Goal: Task Accomplishment & Management: Use online tool/utility

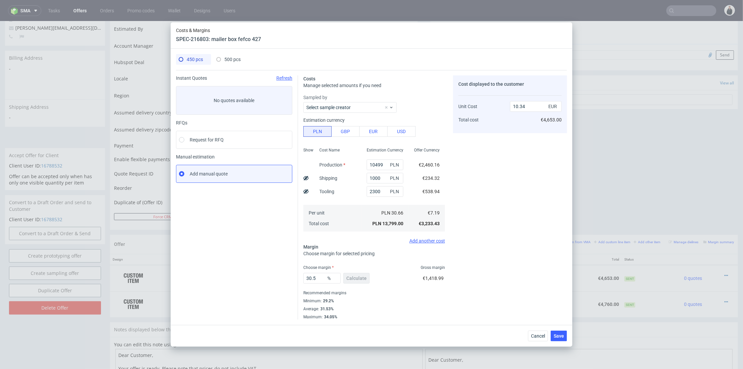
scroll to position [2, 0]
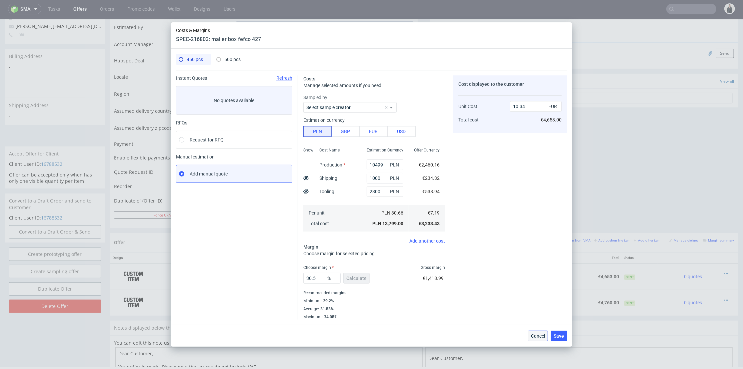
click at [537, 335] on span "Cancel" at bounding box center [538, 335] width 14 height 5
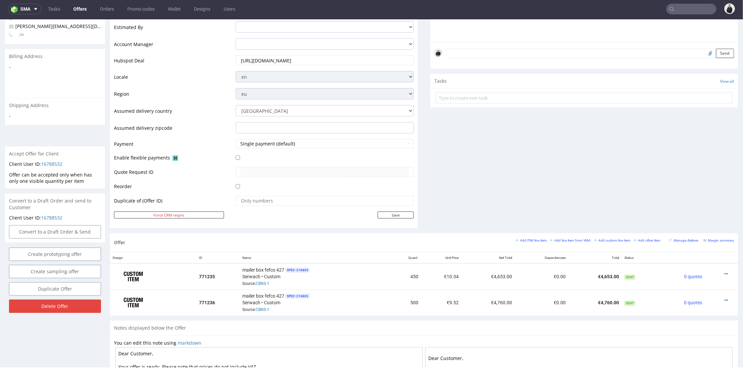
click at [507, 189] on div "Comments User (0) Automatic (0) Attachments (0) All (0) View all (0) Send Tasks…" at bounding box center [584, 66] width 308 height 332
click at [634, 240] on small "Add other item" at bounding box center [647, 240] width 27 height 4
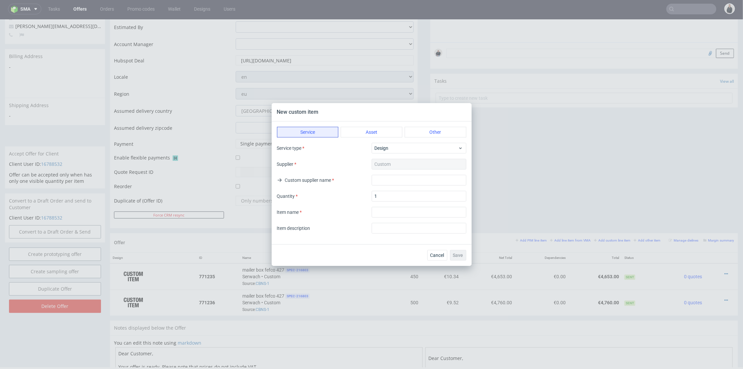
click at [404, 154] on div "Service type Design Supplier Custom Custom supplier name Quantity 1 Item name I…" at bounding box center [371, 188] width 189 height 91
click at [405, 149] on span "Design" at bounding box center [417, 148] width 84 height 7
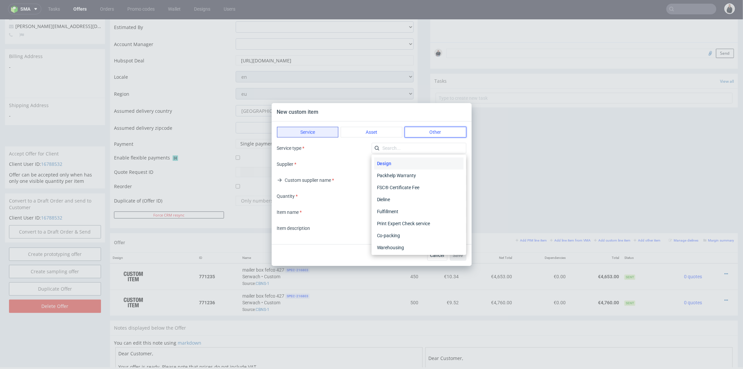
click at [434, 127] on button "Other" at bounding box center [436, 132] width 62 height 11
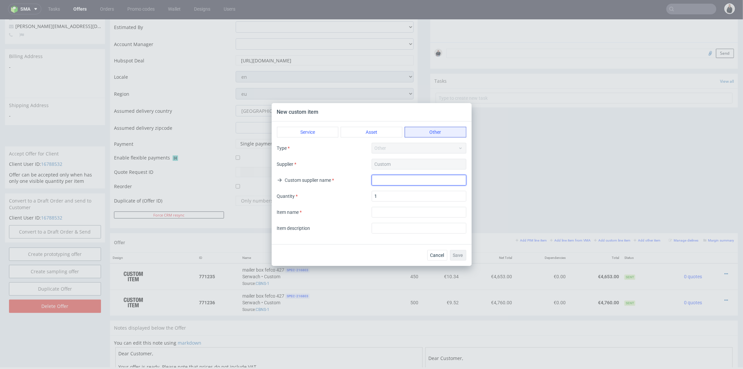
click at [410, 183] on input "text" at bounding box center [419, 180] width 95 height 11
type input "Packhelp"
click at [400, 214] on input "textarea" at bounding box center [419, 212] width 95 height 11
type input "SPLIT DELIVERY"
click at [406, 228] on input "text" at bounding box center [419, 228] width 95 height 11
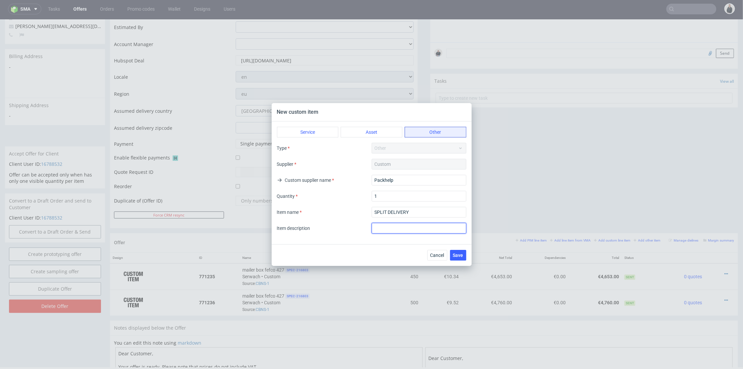
type input "S"
type input "a"
type input "additional cost of split delivery. 1 pallet to [GEOGRAPHIC_DATA], 1 pallet to […"
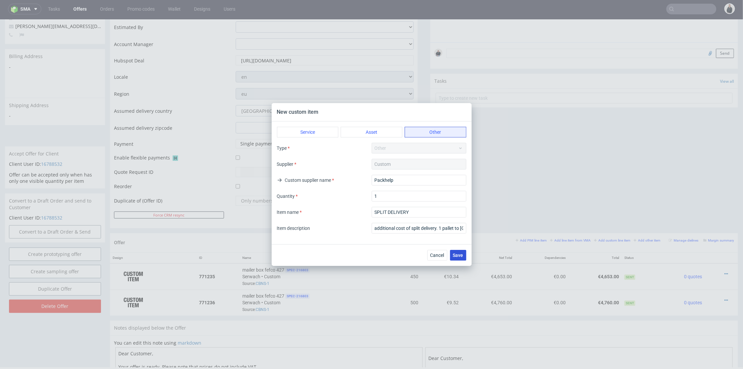
click at [457, 253] on span "Save" at bounding box center [458, 255] width 10 height 5
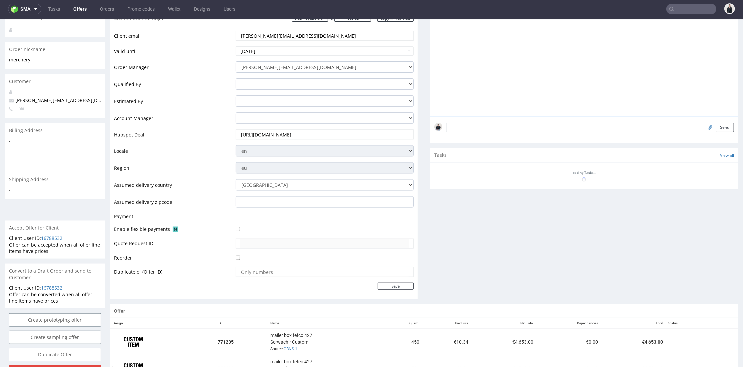
scroll to position [171, 0]
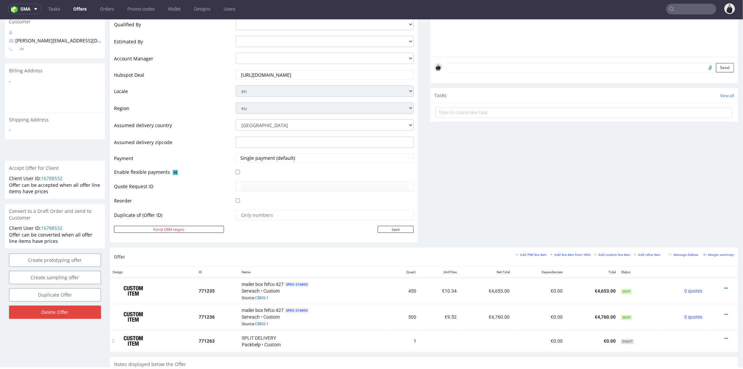
click at [717, 335] on div at bounding box center [720, 338] width 24 height 7
click at [724, 336] on icon at bounding box center [726, 338] width 4 height 5
click at [694, 276] on span "Add cost manually" at bounding box center [696, 275] width 54 height 7
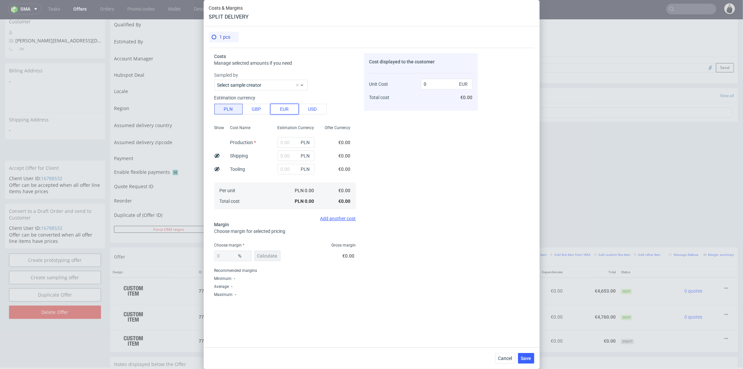
click at [285, 107] on button "EUR" at bounding box center [284, 109] width 28 height 11
click at [285, 143] on input "text" at bounding box center [296, 142] width 37 height 11
type input "600"
drag, startPoint x: 435, startPoint y: 191, endPoint x: 389, endPoint y: 220, distance: 54.7
click at [435, 191] on div "Cost displayed to the customer Unit Cost Total cost 0 EUR €0.00" at bounding box center [421, 186] width 114 height 267
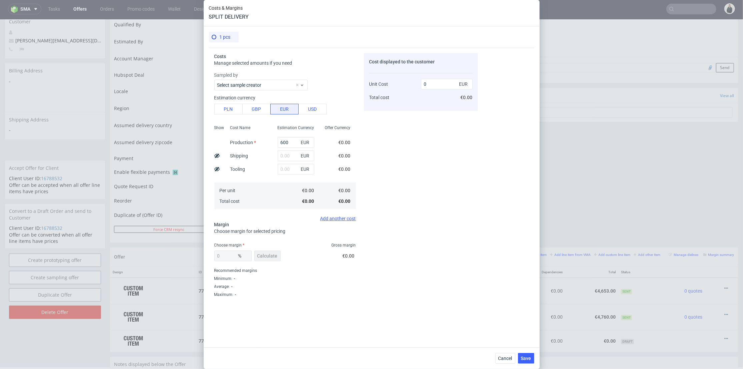
type input "600"
click at [276, 254] on span "Calculate" at bounding box center [267, 255] width 20 height 5
type input "42.75"
type input "1048.03"
drag, startPoint x: 206, startPoint y: 255, endPoint x: 213, endPoint y: 250, distance: 8.1
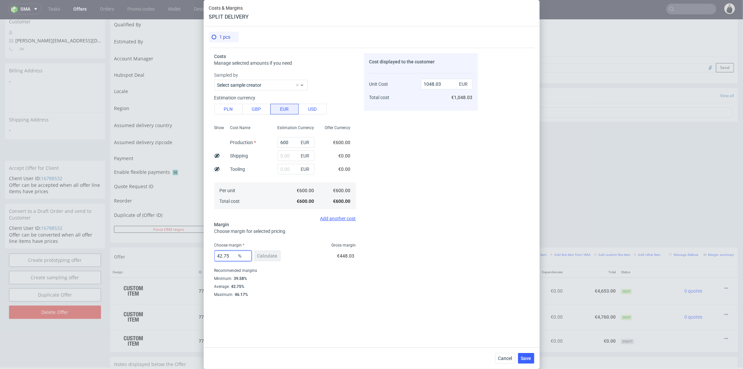
click at [199, 254] on div "Costs & Margins SPLIT DELIVERY 1 pcs Costs Manage selected amounts if you need …" at bounding box center [371, 184] width 743 height 369
type input "0"
drag, startPoint x: 460, startPoint y: 207, endPoint x: 313, endPoint y: 255, distance: 154.2
click at [460, 207] on div "Cost displayed to the customer Unit Cost Total cost 1048.03 EUR €1,048.03" at bounding box center [421, 186] width 114 height 267
type input "600"
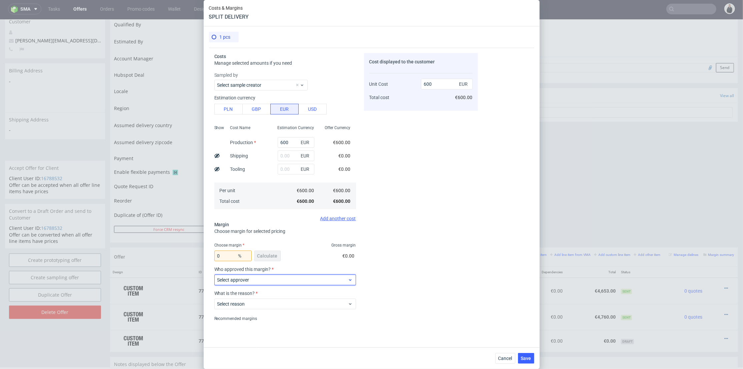
click at [255, 281] on span "Select approver" at bounding box center [282, 279] width 131 height 7
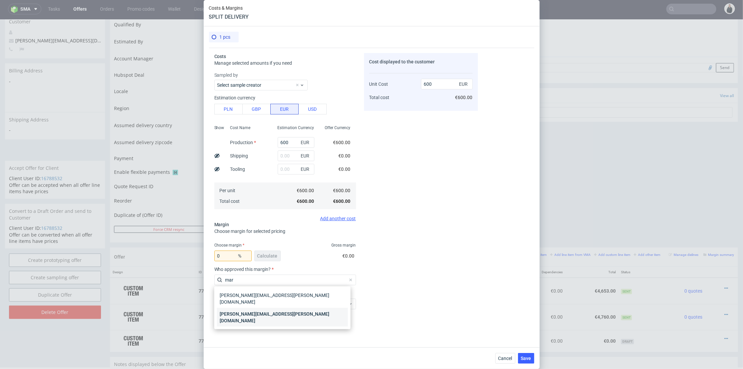
type input "mar"
click at [255, 308] on div "[PERSON_NAME][EMAIL_ADDRESS][PERSON_NAME][DOMAIN_NAME]" at bounding box center [282, 317] width 131 height 19
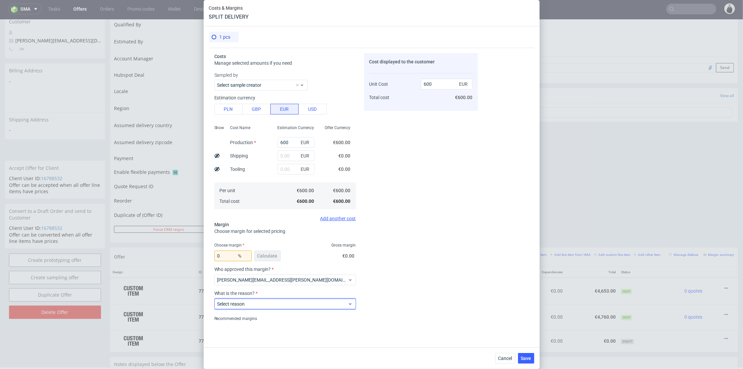
click at [255, 299] on div "Select reason" at bounding box center [285, 303] width 142 height 11
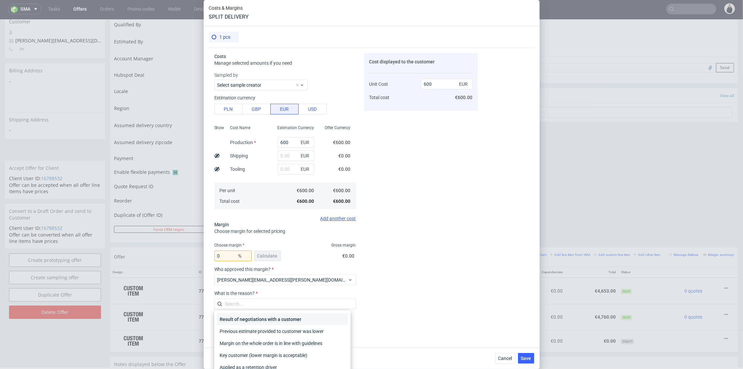
click at [257, 320] on div "Result of negotiations with a customer" at bounding box center [282, 319] width 131 height 12
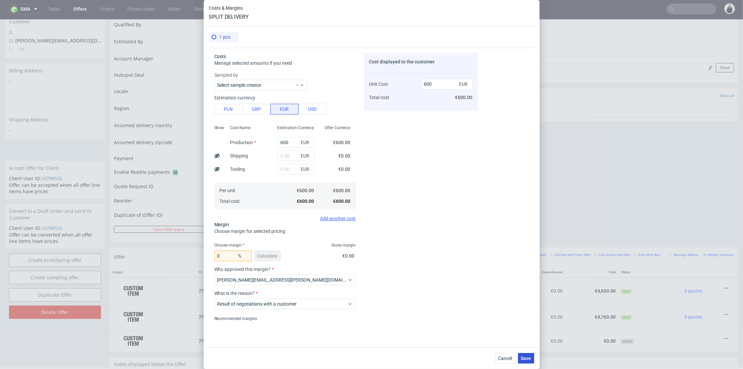
click at [529, 357] on span "Save" at bounding box center [526, 358] width 10 height 5
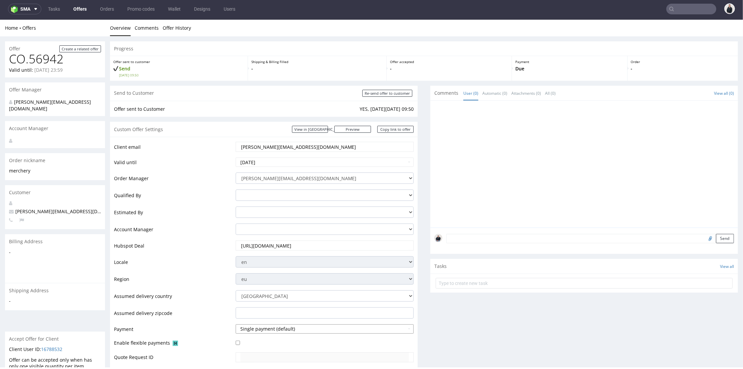
scroll to position [222, 0]
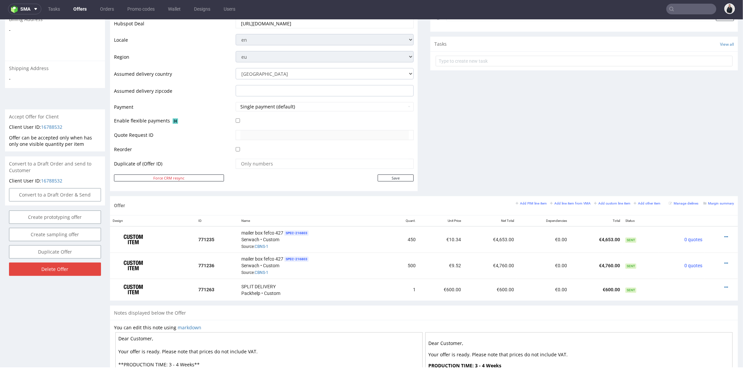
click at [679, 7] on input "text" at bounding box center [691, 9] width 50 height 11
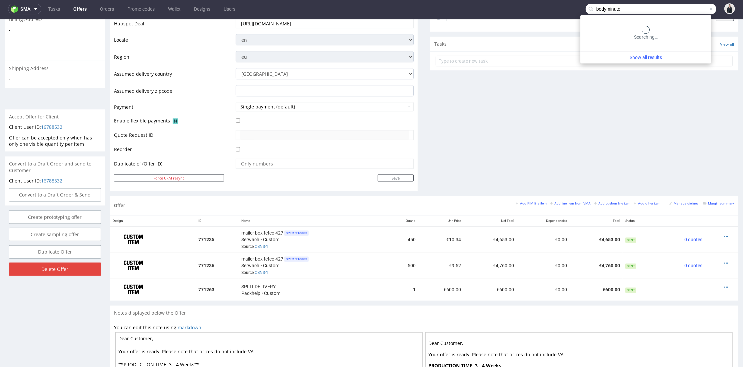
type input "bodyminute"
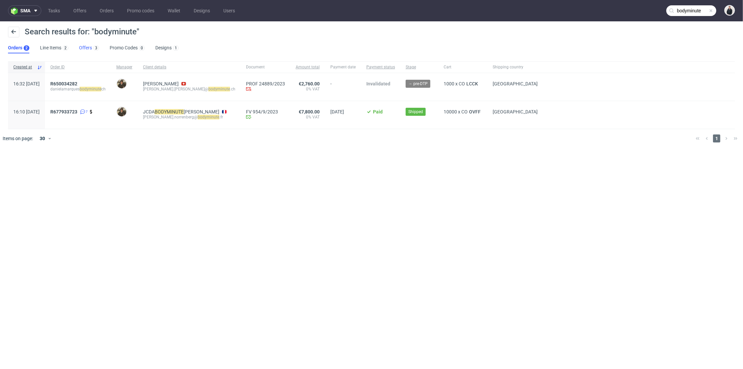
click at [88, 52] on link "Offers 3" at bounding box center [89, 48] width 20 height 11
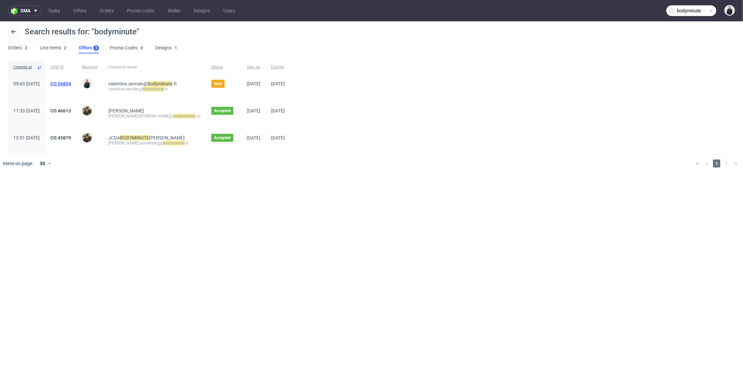
click at [71, 83] on link "CO.56854" at bounding box center [60, 83] width 21 height 5
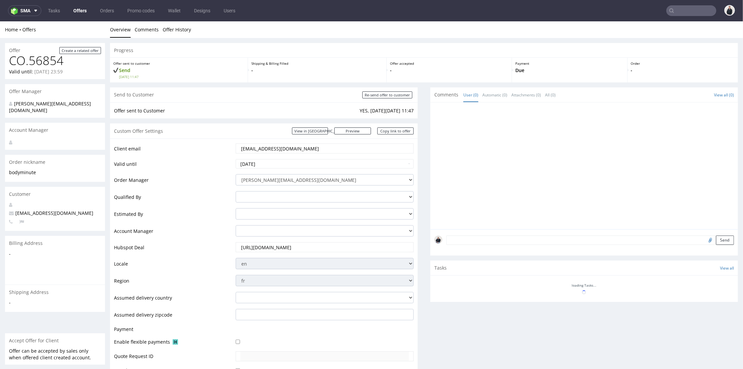
scroll to position [185, 0]
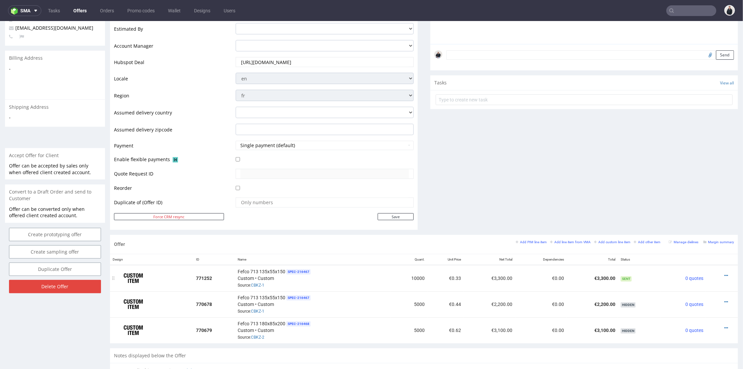
click at [724, 273] on icon at bounding box center [726, 275] width 4 height 5
click at [689, 199] on span "Edit item price" at bounding box center [696, 201] width 54 height 7
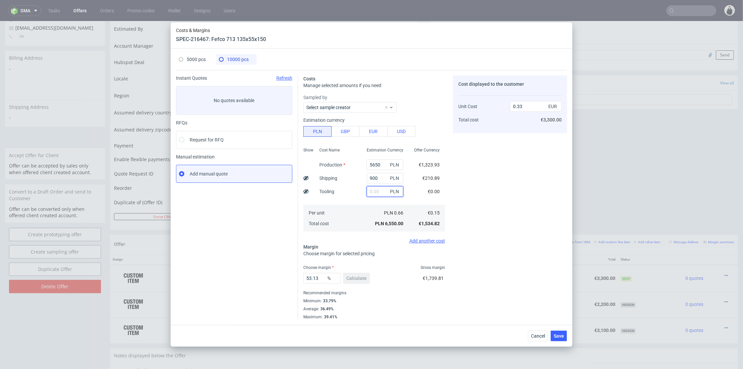
click at [376, 192] on input "text" at bounding box center [385, 191] width 37 height 11
type input "1800"
click at [354, 197] on div "Cost Name Production Shipping Tooling Per unit Total cost" at bounding box center [337, 189] width 47 height 88
type input "0.41"
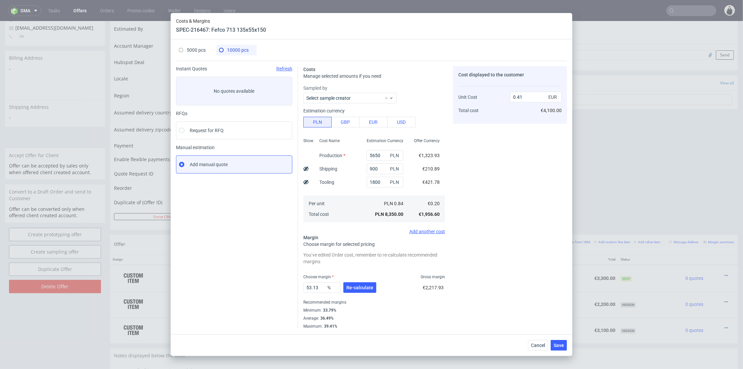
click at [360, 287] on span "Re-calculate" at bounding box center [359, 287] width 27 height 5
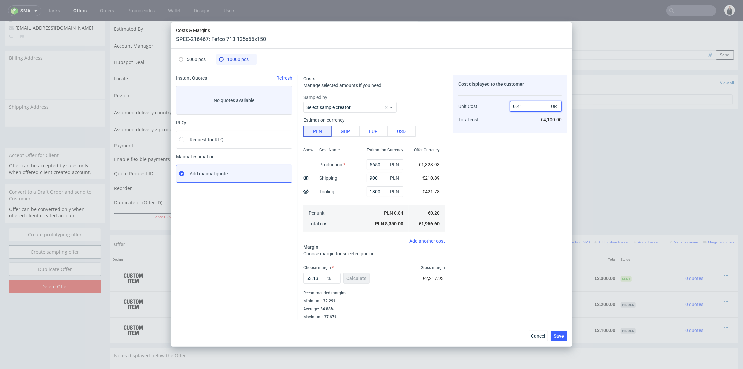
drag, startPoint x: 518, startPoint y: 105, endPoint x: 522, endPoint y: 106, distance: 4.4
click at [522, 106] on input "0.41" at bounding box center [536, 106] width 52 height 11
click at [481, 197] on div "Cost displayed to the customer Unit Cost Total cost 0.41 EUR €4,100.00" at bounding box center [510, 197] width 114 height 244
drag, startPoint x: 314, startPoint y: 277, endPoint x: 291, endPoint y: 276, distance: 22.7
click at [286, 277] on div "Instant Quotes Refresh No quotes available RFQs Request for RFQ Manual estimati…" at bounding box center [371, 194] width 391 height 249
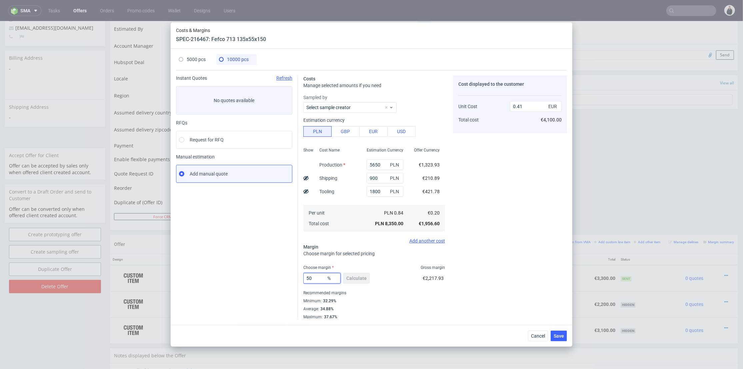
type input "50"
click at [496, 251] on div "Cost displayed to the customer Unit Cost Total cost 0.41 EUR €4,100.00" at bounding box center [510, 197] width 114 height 244
type input "0.39"
drag, startPoint x: 518, startPoint y: 106, endPoint x: 522, endPoint y: 106, distance: 3.7
click at [522, 106] on input "0.39" at bounding box center [536, 106] width 52 height 11
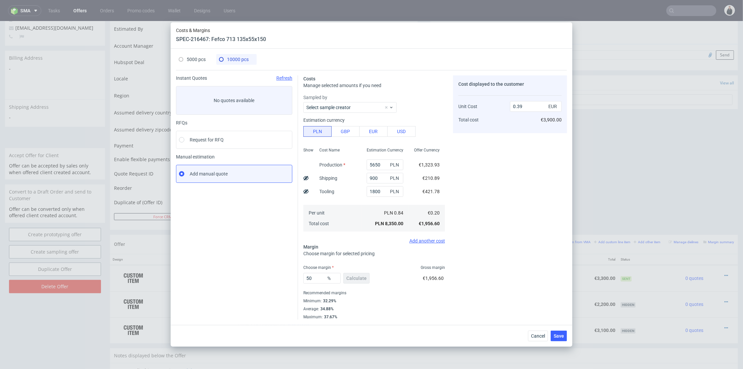
click at [522, 187] on div "Cost displayed to the customer Unit Cost Total cost 0.39 EUR €3,900.00" at bounding box center [510, 197] width 114 height 244
click at [558, 336] on span "Save" at bounding box center [559, 335] width 10 height 5
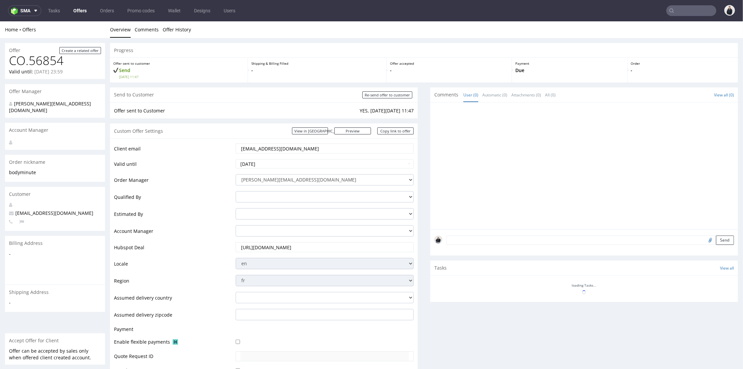
scroll to position [228, 0]
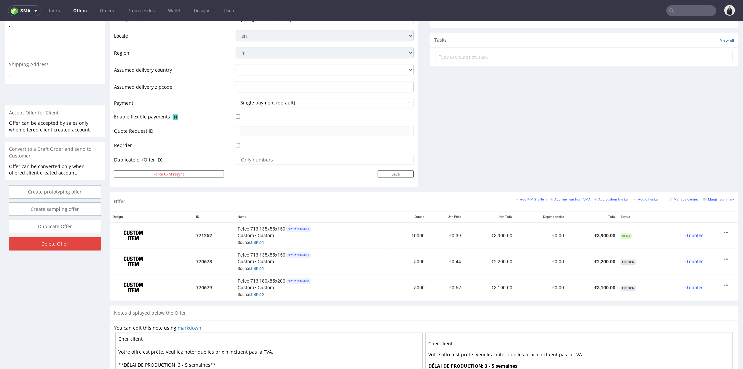
click at [535, 143] on div "Comments User (0) Automatic (0) Attachments (0) All (0) View all (0) Send Tasks…" at bounding box center [584, 25] width 308 height 332
drag, startPoint x: 576, startPoint y: 264, endPoint x: 587, endPoint y: 261, distance: 11.2
click at [576, 264] on td "€2,200.00" at bounding box center [592, 261] width 51 height 26
click at [724, 230] on icon at bounding box center [726, 232] width 4 height 5
click at [695, 159] on span "Edit item price" at bounding box center [696, 158] width 54 height 7
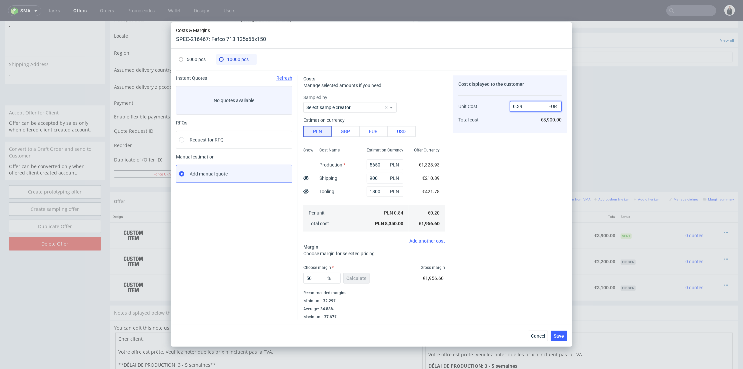
drag, startPoint x: 520, startPoint y: 107, endPoint x: 524, endPoint y: 118, distance: 11.5
click at [523, 109] on input "0.39" at bounding box center [536, 106] width 52 height 11
type input "0.38"
drag, startPoint x: 519, startPoint y: 148, endPoint x: 519, endPoint y: 165, distance: 16.3
click at [519, 149] on div "Cost displayed to the customer Unit Cost Total cost 0.38 EUR €3,900.00" at bounding box center [510, 197] width 114 height 244
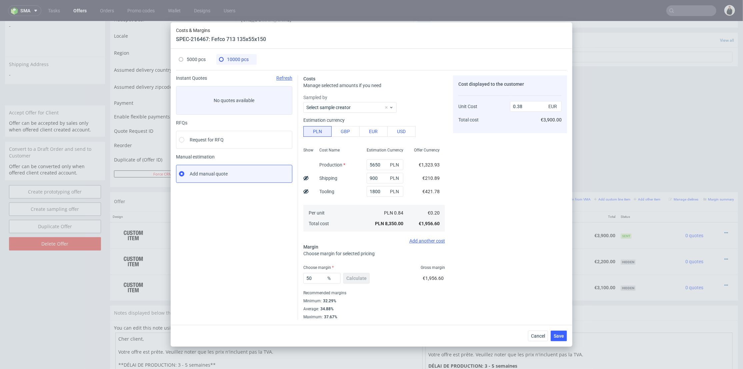
type input "47.368421052631575"
drag, startPoint x: 519, startPoint y: 106, endPoint x: 528, endPoint y: 109, distance: 9.4
click at [526, 106] on input "0.37" at bounding box center [536, 106] width 52 height 11
type input "0.39"
click at [519, 152] on div "Cost displayed to the customer Unit Cost Total cost 0.39 EUR €3,700.00" at bounding box center [510, 197] width 114 height 244
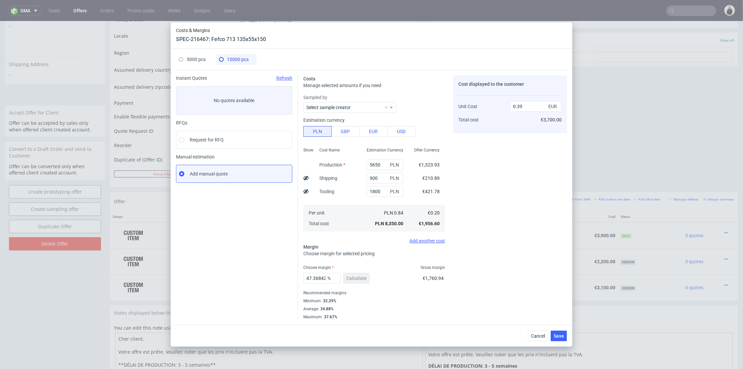
type input "48.717948717948715"
type input "0.38"
